Goal: Information Seeking & Learning: Check status

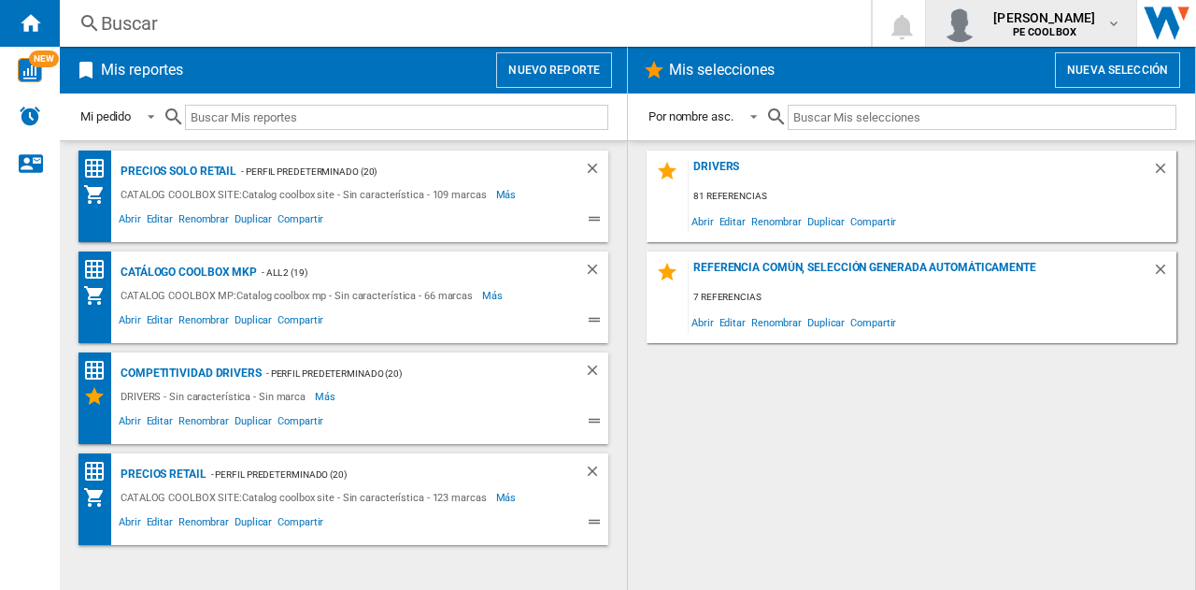
click at [1108, 16] on md-icon "button" at bounding box center [1113, 23] width 15 height 15
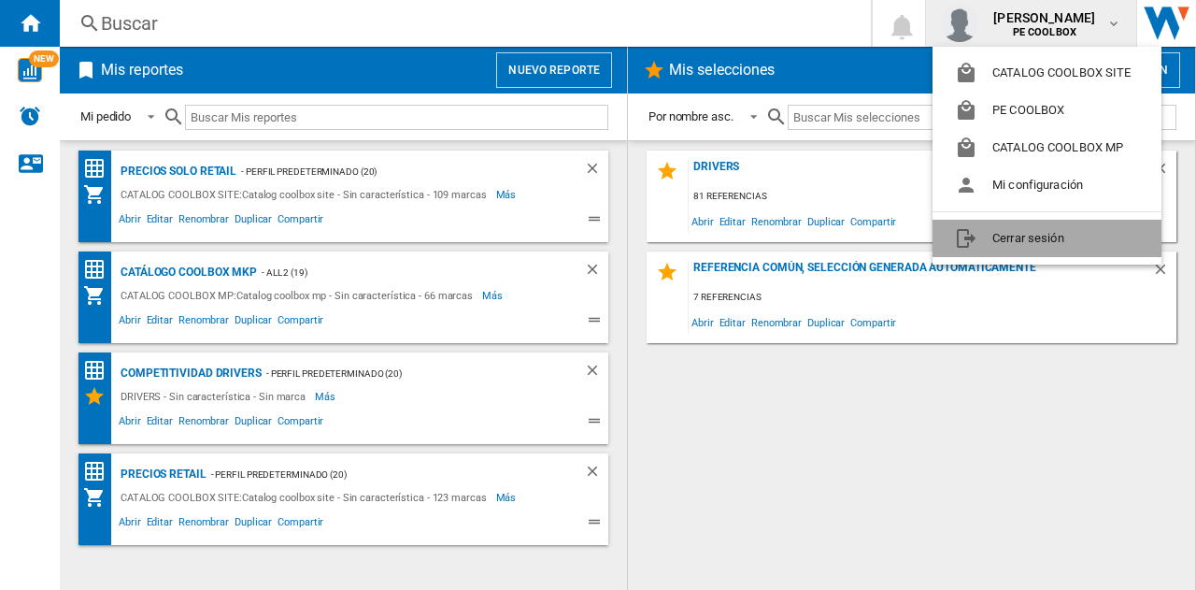
click at [1002, 243] on button "Cerrar sesión" at bounding box center [1047, 238] width 229 height 37
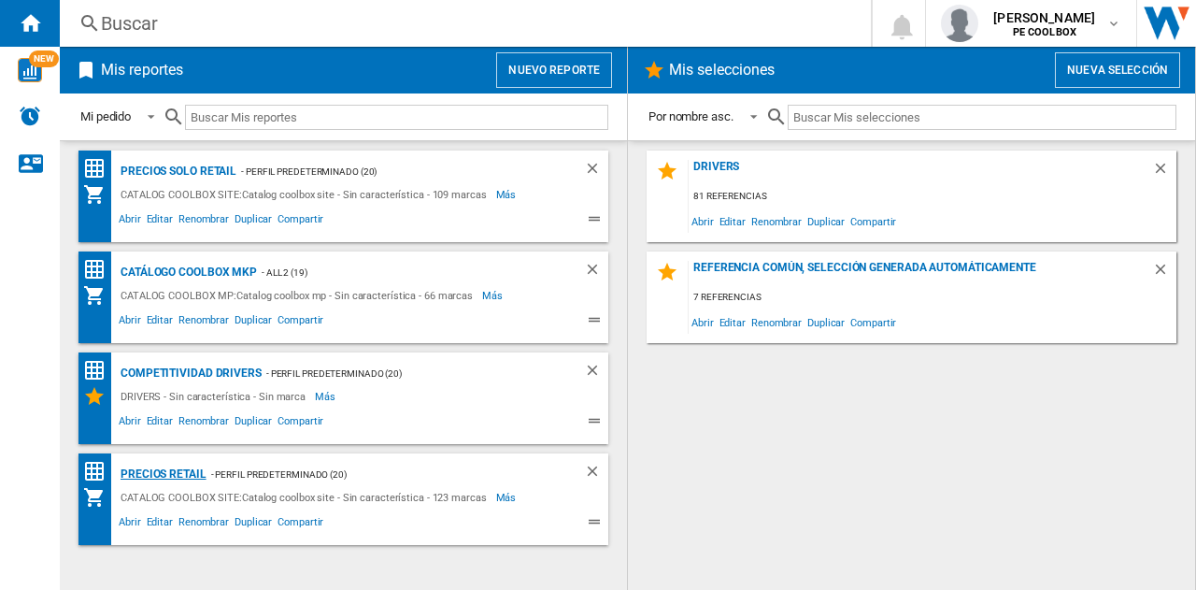
click at [186, 474] on div "PRECIOS RETAIL" at bounding box center [161, 474] width 91 height 23
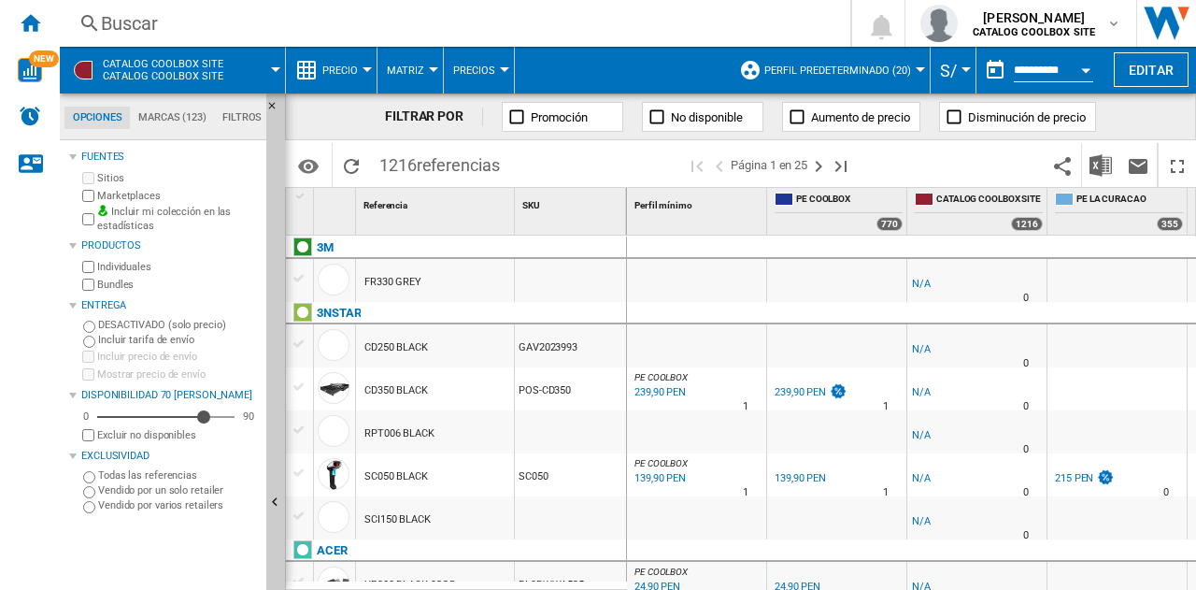
click at [1099, 401] on div at bounding box center [1116, 388] width 139 height 43
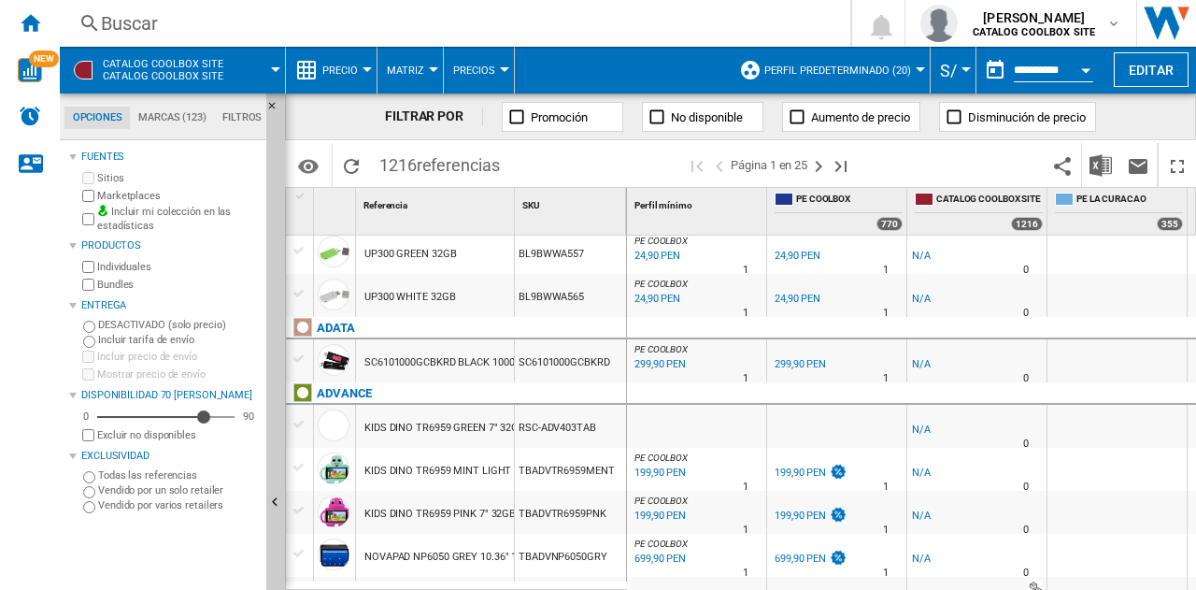
scroll to position [467, 0]
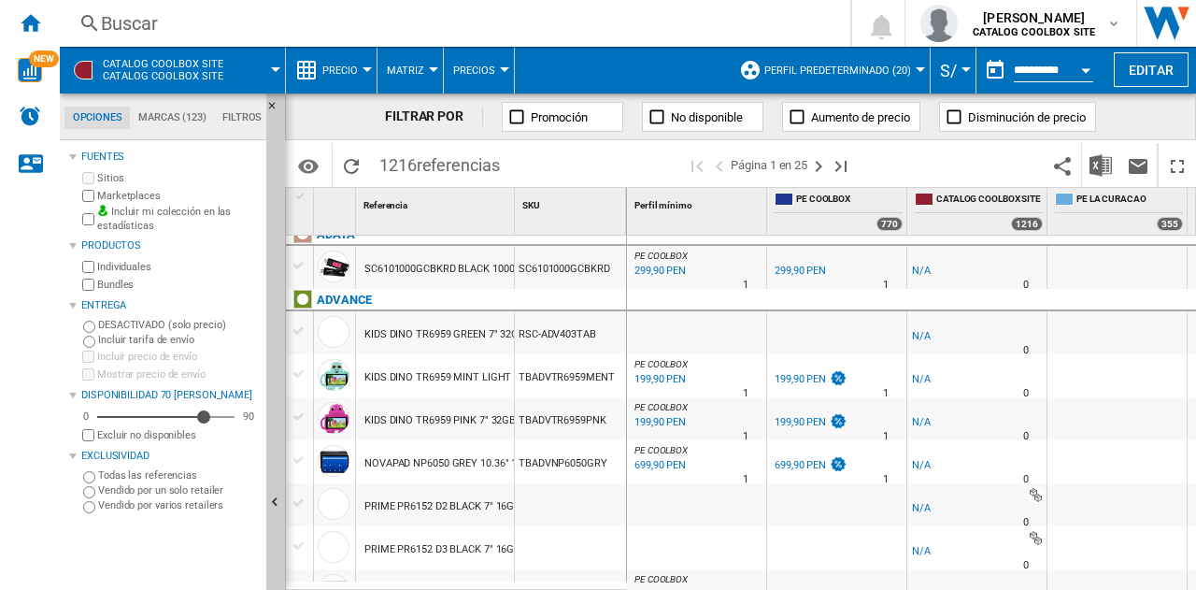
click at [297, 375] on div at bounding box center [300, 373] width 20 height 17
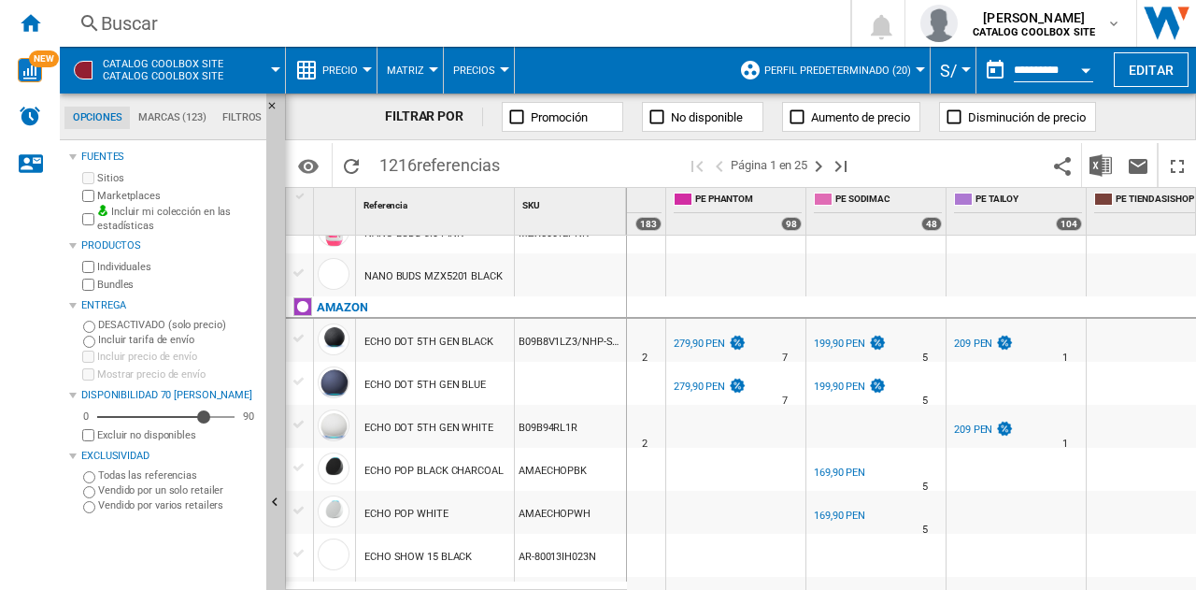
click at [302, 341] on div at bounding box center [300, 338] width 20 height 17
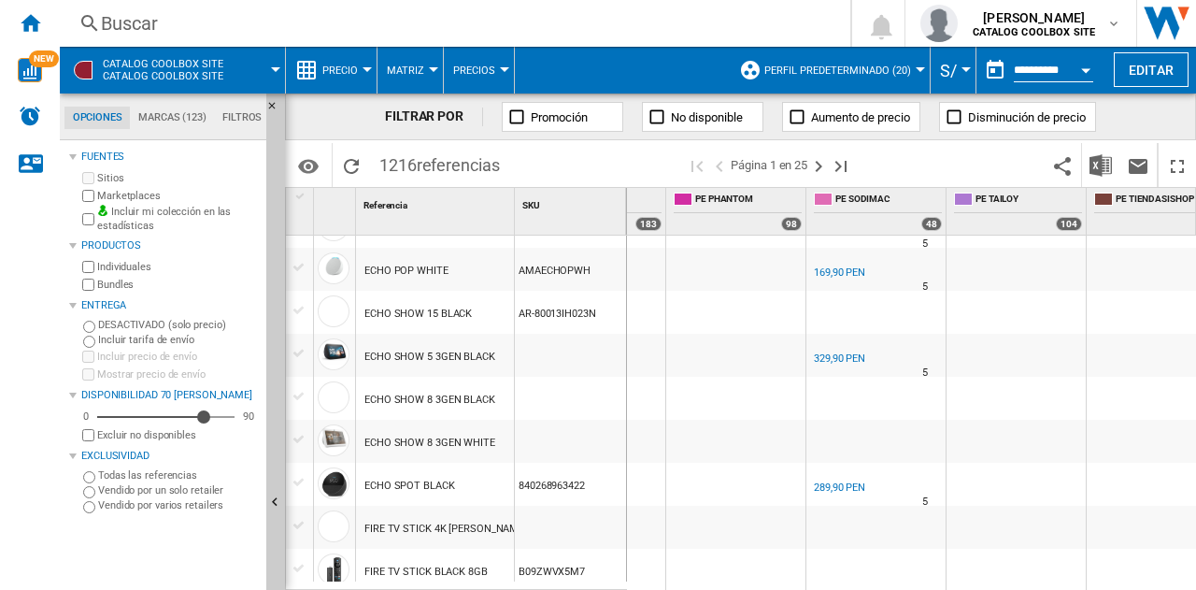
drag, startPoint x: 843, startPoint y: 579, endPoint x: 819, endPoint y: 584, distance: 23.8
click at [786, 584] on div "-1.0 % -1 PEN % N/A 0" at bounding box center [912, 413] width 570 height 356
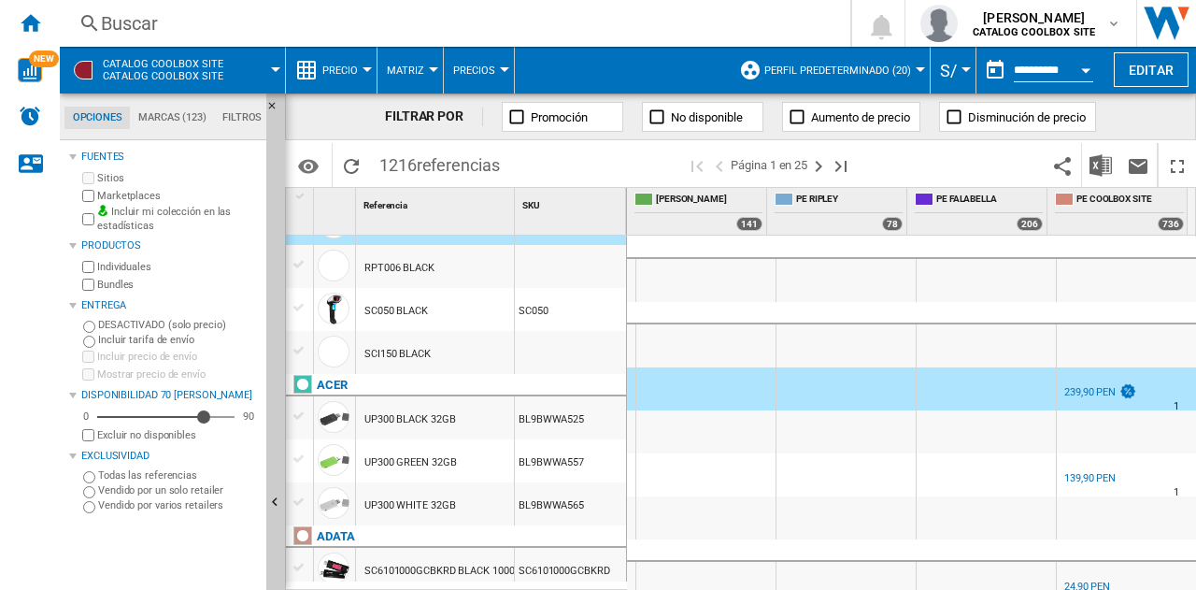
scroll to position [0, 0]
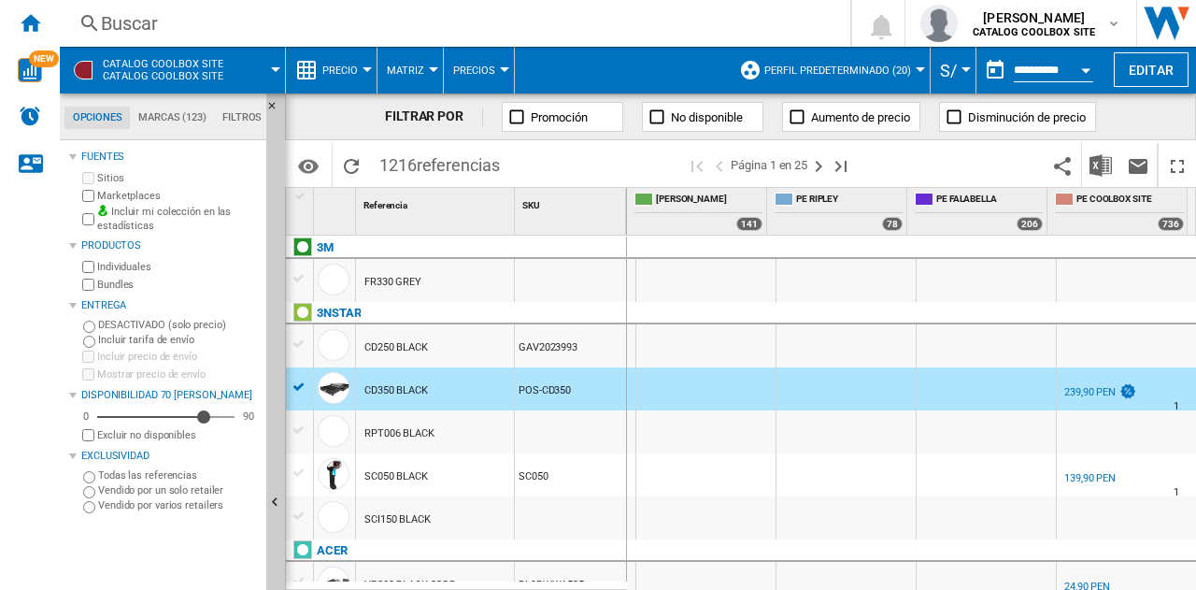
click at [150, 64] on span "CATALOG COOLBOX SITE Catalog coolbox site" at bounding box center [163, 70] width 121 height 24
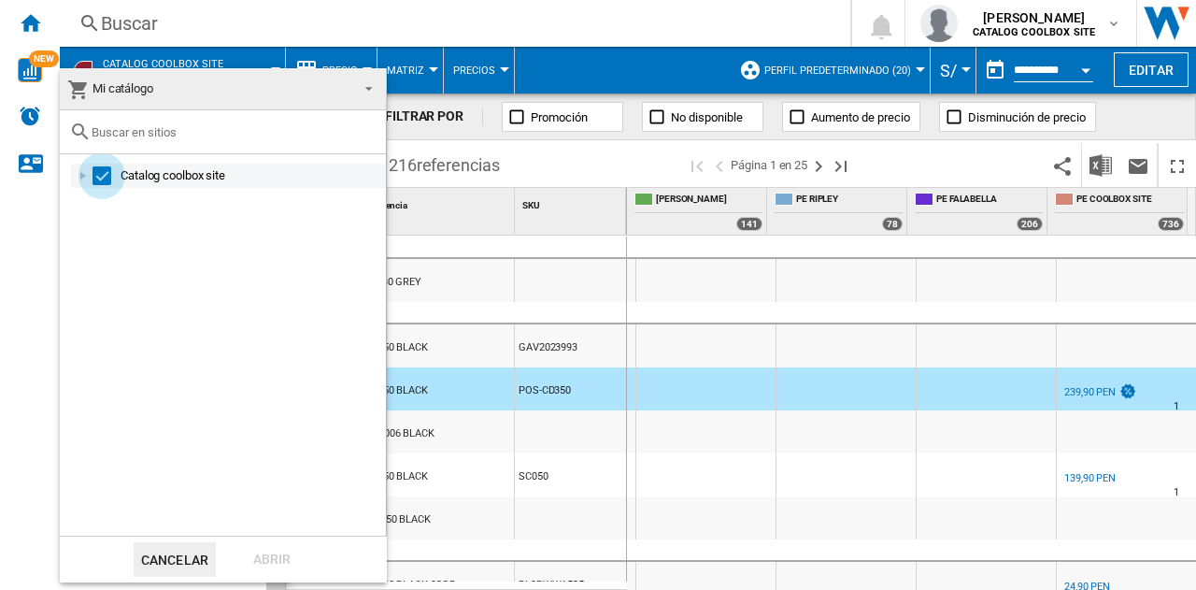
click at [100, 174] on div "Select" at bounding box center [102, 175] width 19 height 19
click at [87, 175] on div at bounding box center [83, 175] width 19 height 19
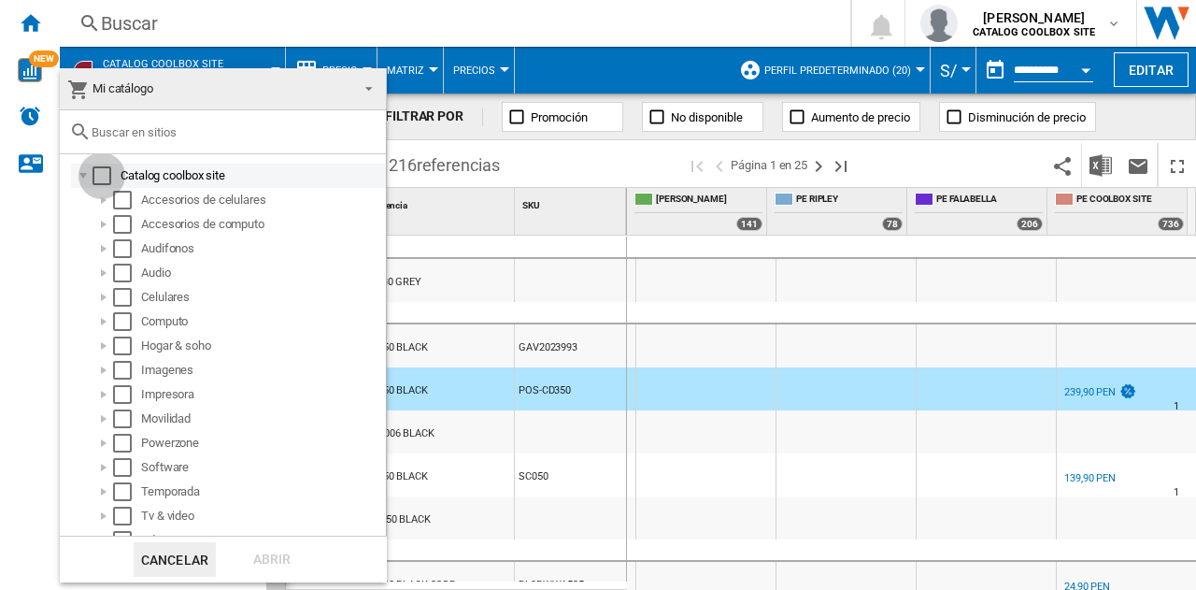
click at [99, 177] on div "Select" at bounding box center [102, 175] width 19 height 19
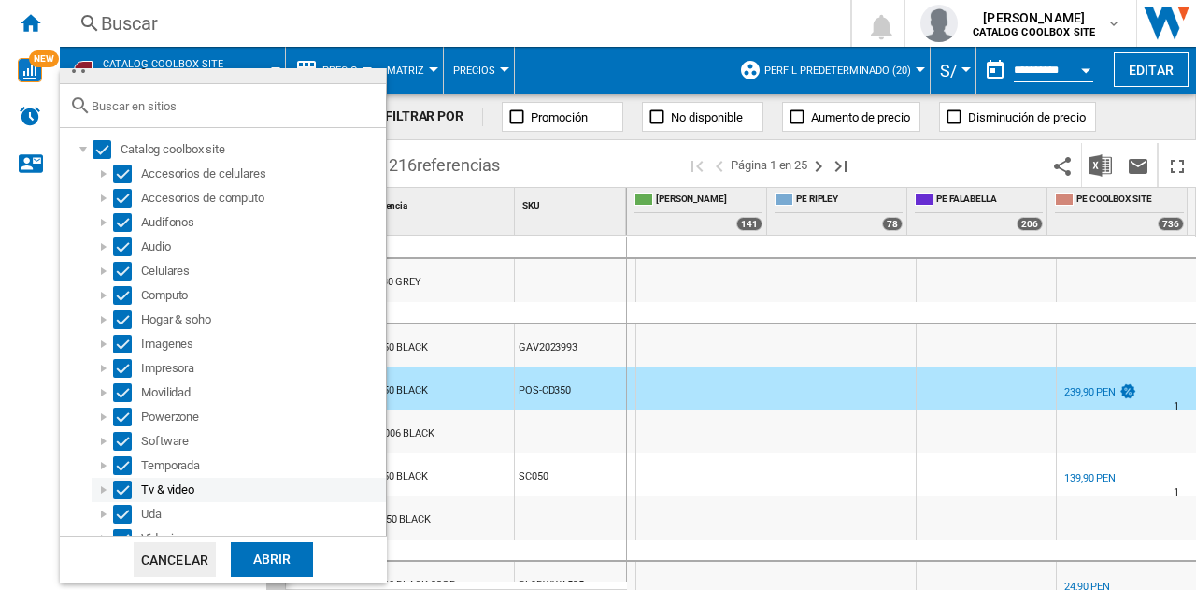
scroll to position [40, 0]
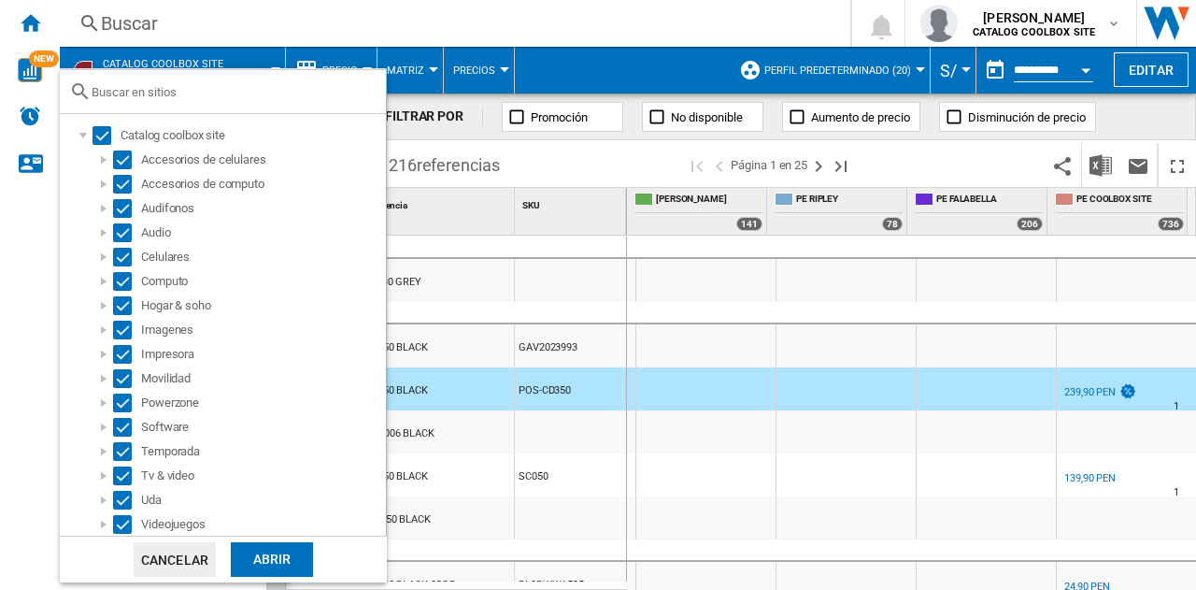
click at [258, 549] on div "Abrir" at bounding box center [272, 559] width 82 height 35
